Goal: Register for event/course

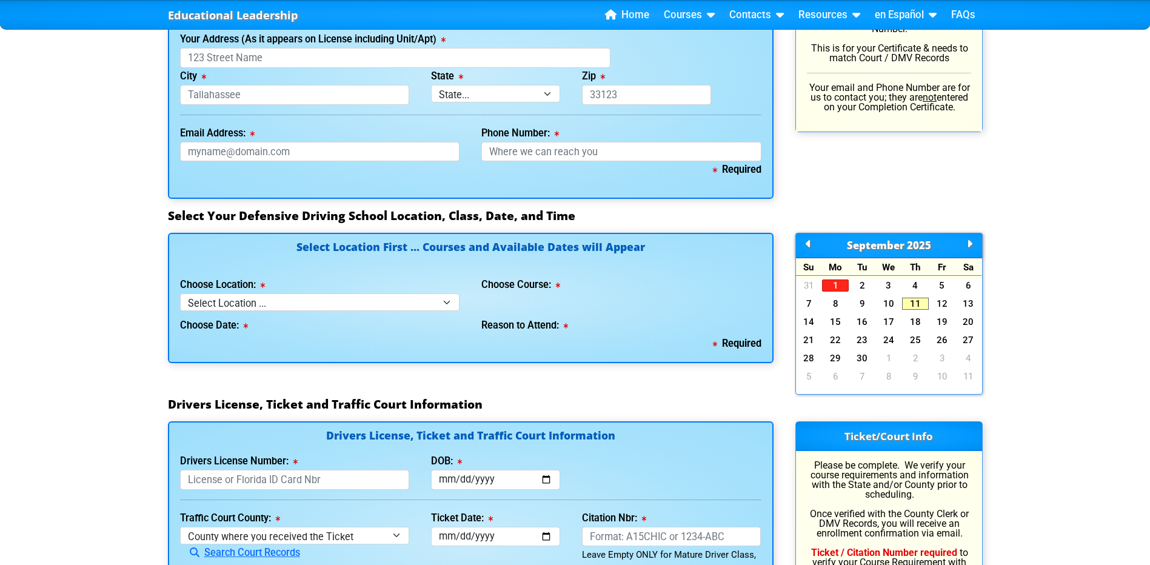
scroll to position [927, 0]
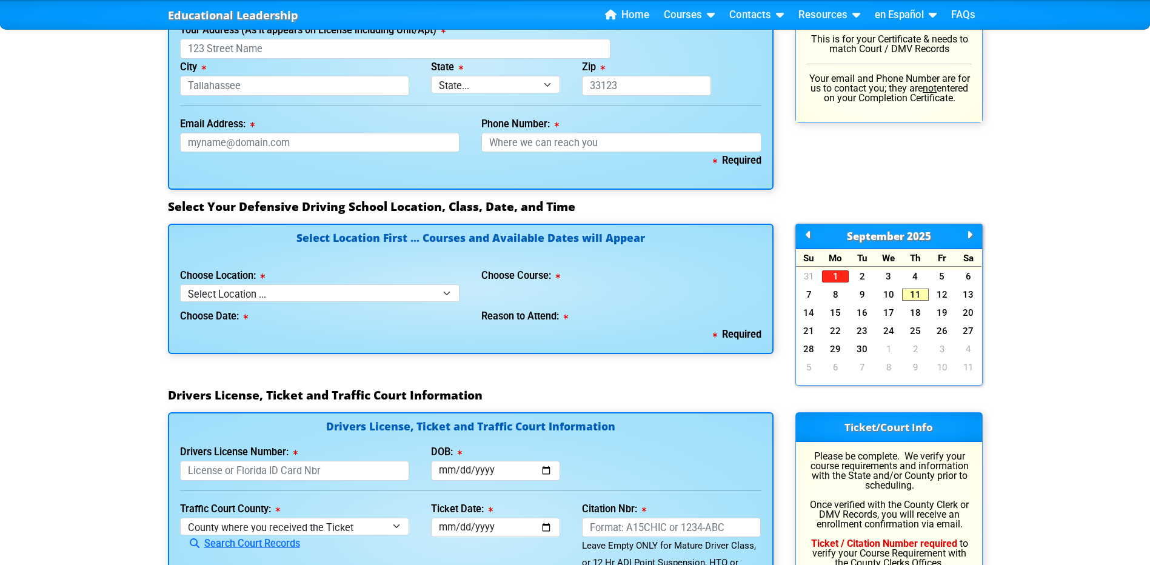
click at [439, 284] on div "Choose Location: Select Location ... Tampa Orlando Kissimmee Tampa - en español…" at bounding box center [320, 284] width 280 height 35
click at [429, 290] on select "Select Location ... Tampa Orlando Kissimmee [GEOGRAPHIC_DATA] - en español [GEO…" at bounding box center [320, 293] width 280 height 18
click at [353, 294] on select "Select Location ... Tampa Orlando Kissimmee [GEOGRAPHIC_DATA] - en español [GEO…" at bounding box center [320, 293] width 280 height 18
select select "7"
click at [180, 284] on select "Select Location ... Tampa Orlando Kissimmee [GEOGRAPHIC_DATA] - en español [GEO…" at bounding box center [320, 293] width 280 height 18
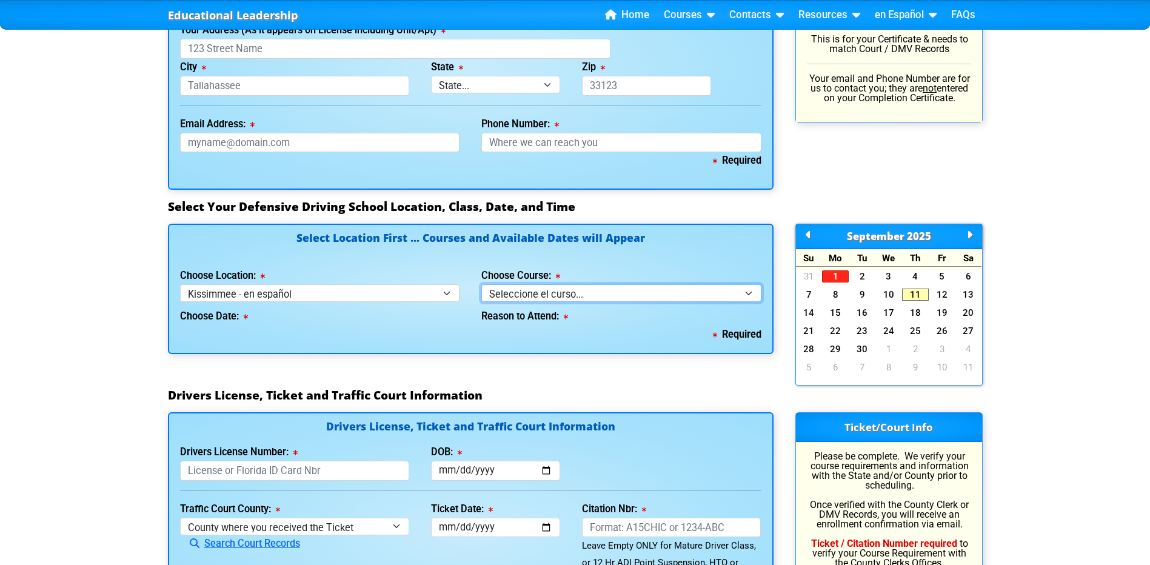
click at [558, 287] on select "Seleccione el curso... Clase de BDI de 4 horas (Curso básico y TCAC) Clase de 4…" at bounding box center [621, 293] width 280 height 18
select select "1"
click at [481, 284] on select "Seleccione el curso... Clase de BDI de 4 horas (Curso básico y TCAC) Clase de 4…" at bounding box center [621, 293] width 280 height 18
select select
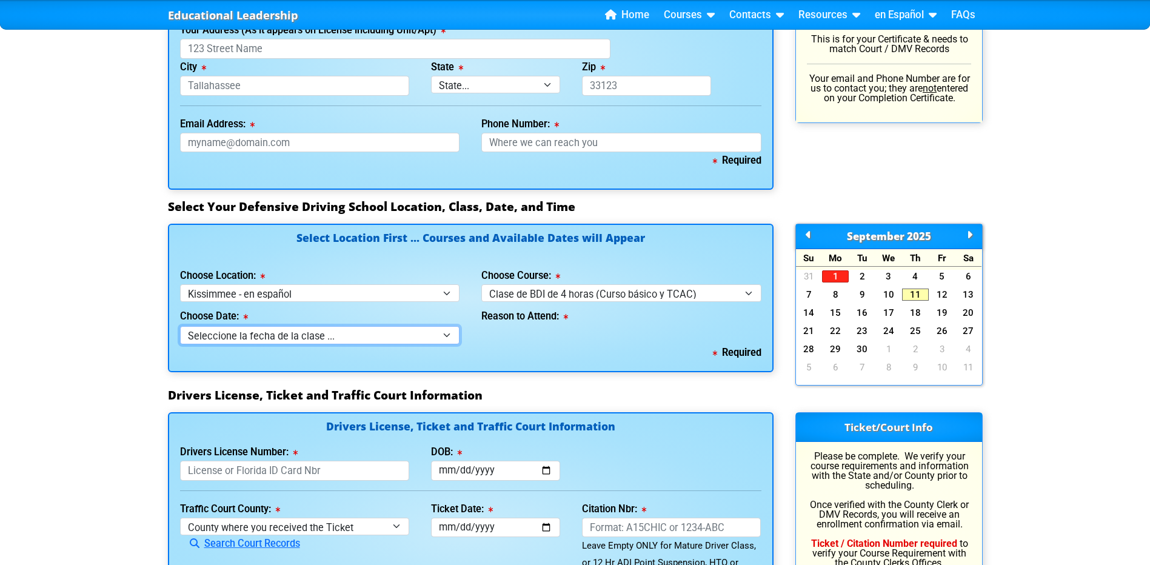
click at [388, 336] on select "Seleccione la fecha de la clase ... 27 [PERSON_NAME] -- (Inscripción cerrada) 1…" at bounding box center [320, 335] width 280 height 18
